Goal: Information Seeking & Learning: Learn about a topic

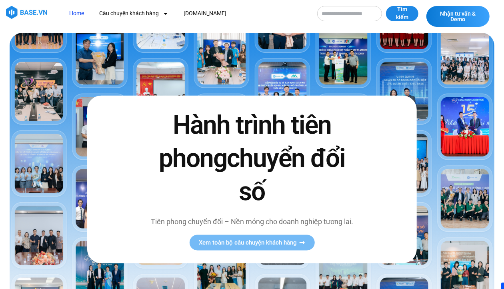
click at [343, 68] on img at bounding box center [252, 175] width 485 height 285
click at [341, 11] on input "Tìm kiếm" at bounding box center [349, 13] width 65 height 15
type input "**********"
click at [386, 6] on button "Tìm kiếm" at bounding box center [402, 13] width 32 height 15
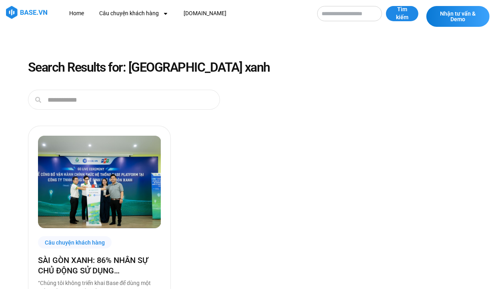
click at [92, 178] on img at bounding box center [99, 182] width 123 height 92
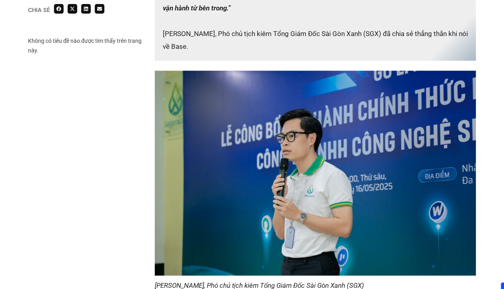
scroll to position [557, 0]
